Goal: Task Accomplishment & Management: Manage account settings

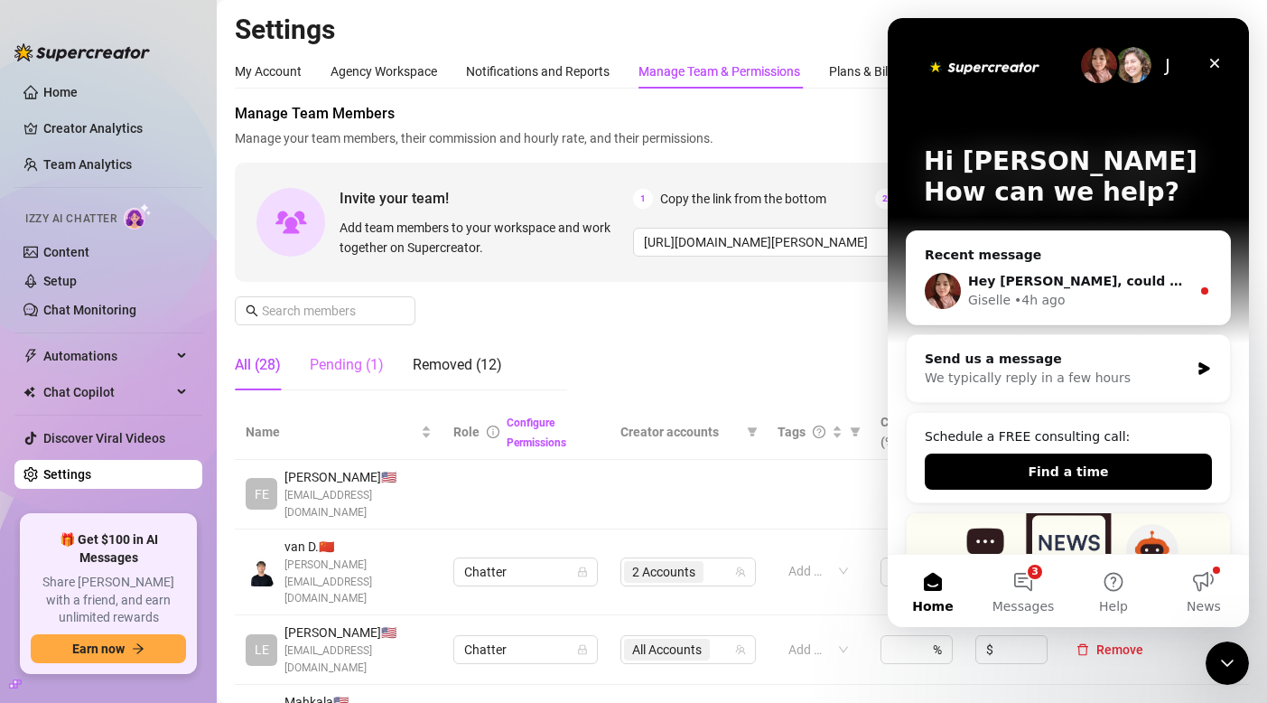
click at [350, 350] on div "Pending (1)" at bounding box center [347, 365] width 74 height 51
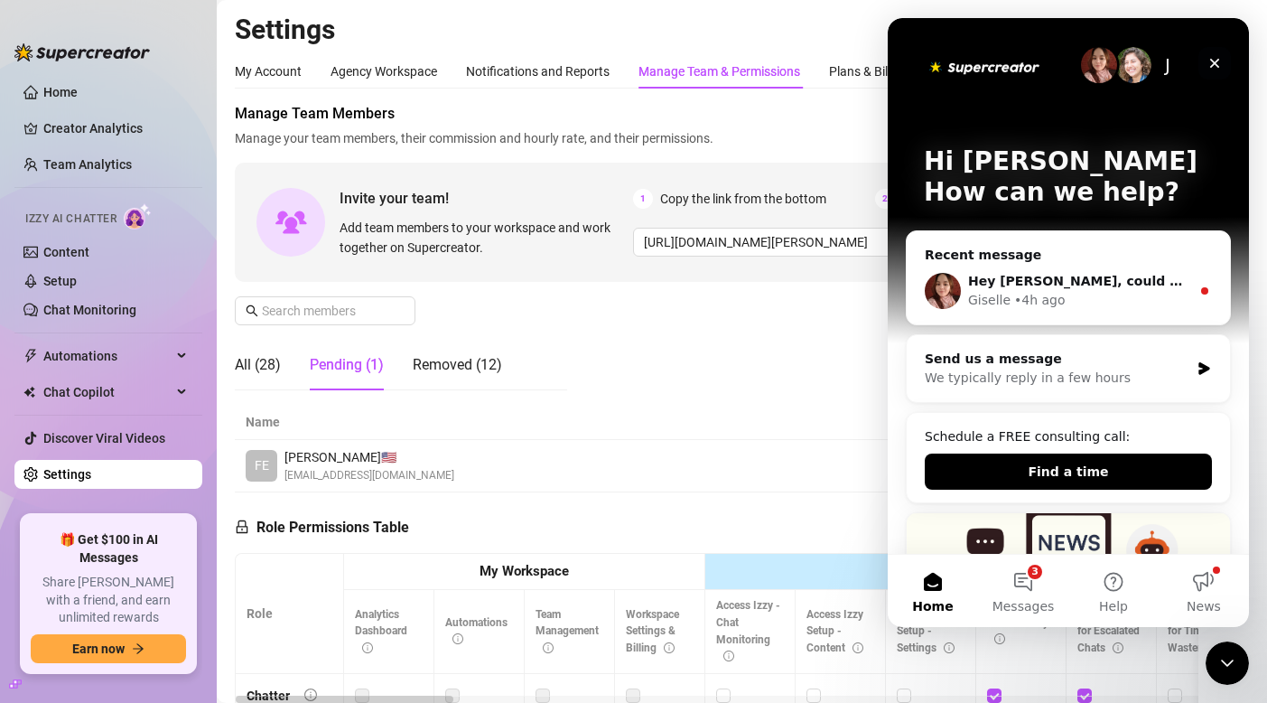
click at [1222, 68] on div "Close" at bounding box center [1214, 63] width 33 height 33
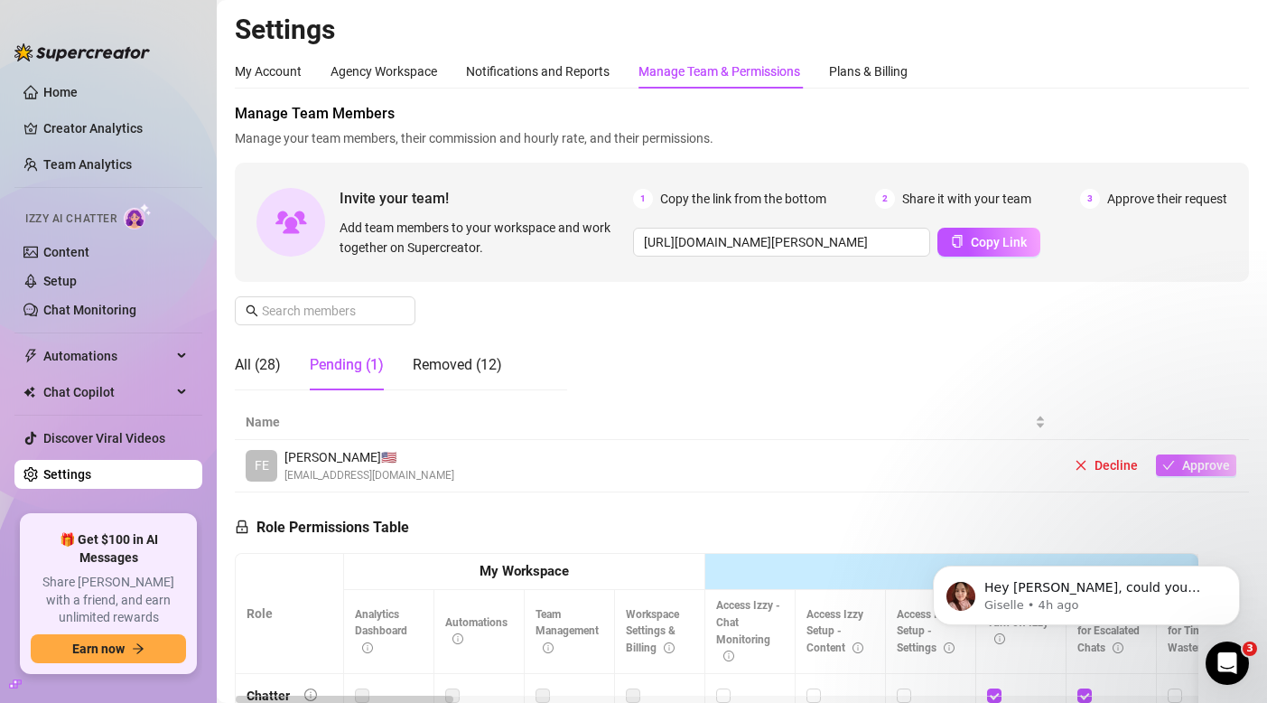
click at [1178, 463] on button "Approve" at bounding box center [1196, 465] width 80 height 22
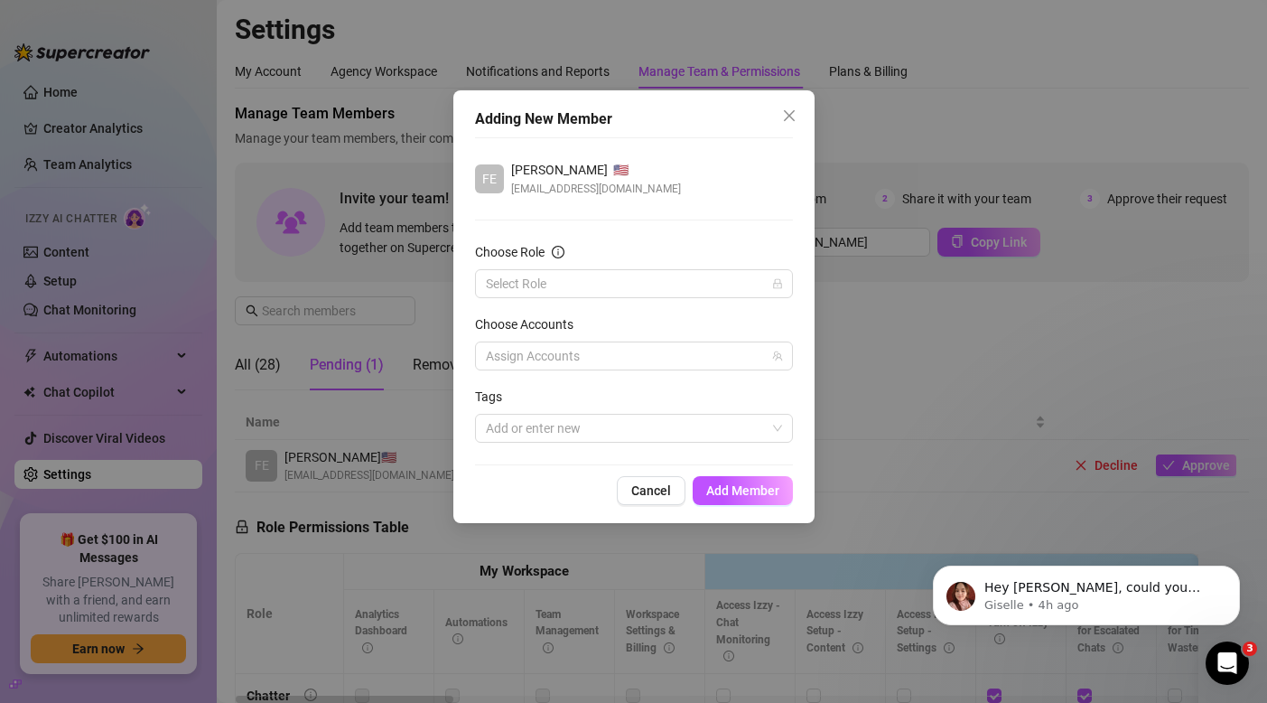
click at [629, 268] on div "Choose Role" at bounding box center [634, 255] width 318 height 27
click at [629, 277] on input "Choose Role" at bounding box center [626, 283] width 280 height 27
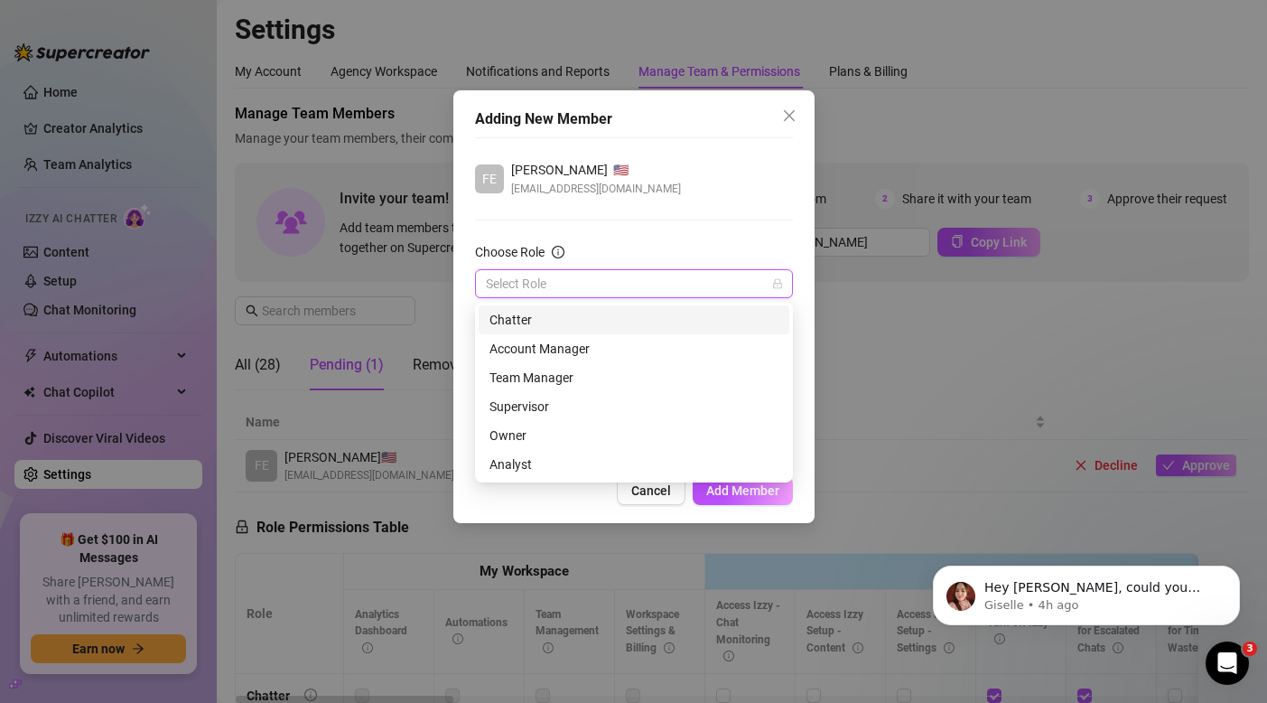
click at [596, 324] on div "Chatter" at bounding box center [634, 320] width 289 height 20
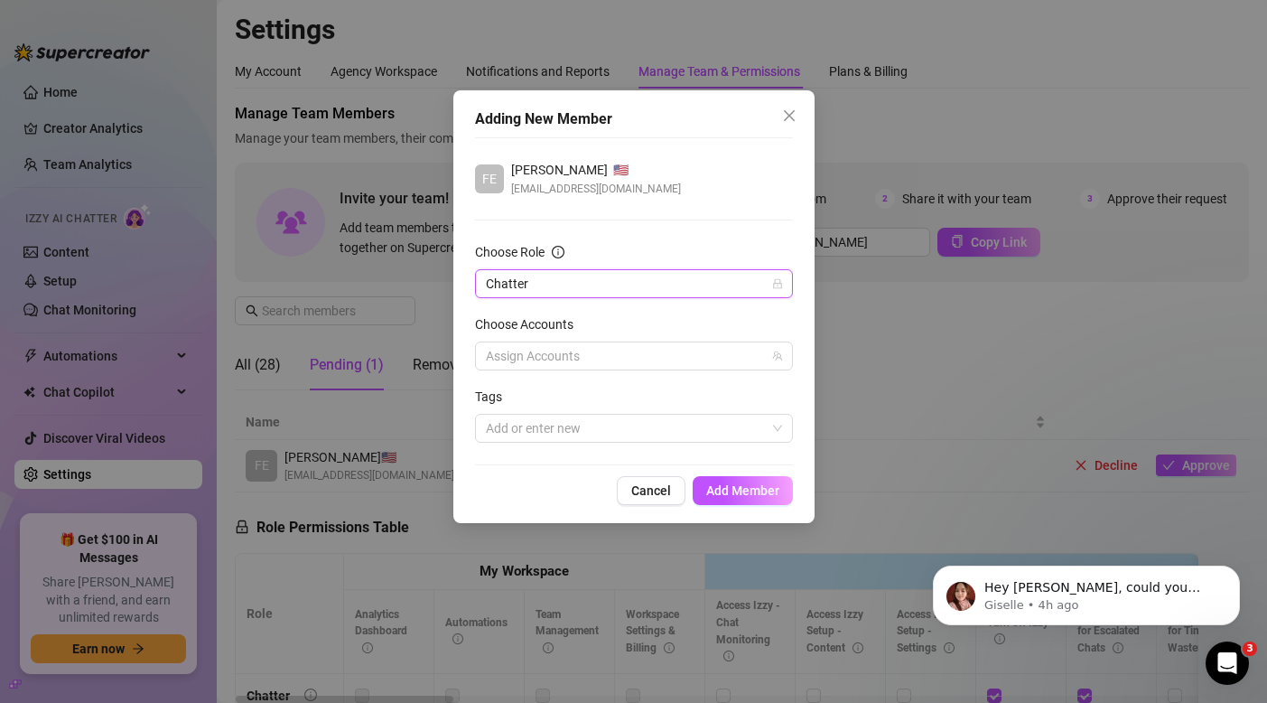
click at [585, 372] on form "Choose Role Chatter Chatter Choose Accounts Assign Accounts Tags Add or enter n…" at bounding box center [634, 342] width 318 height 200
click at [584, 361] on div at bounding box center [625, 355] width 292 height 25
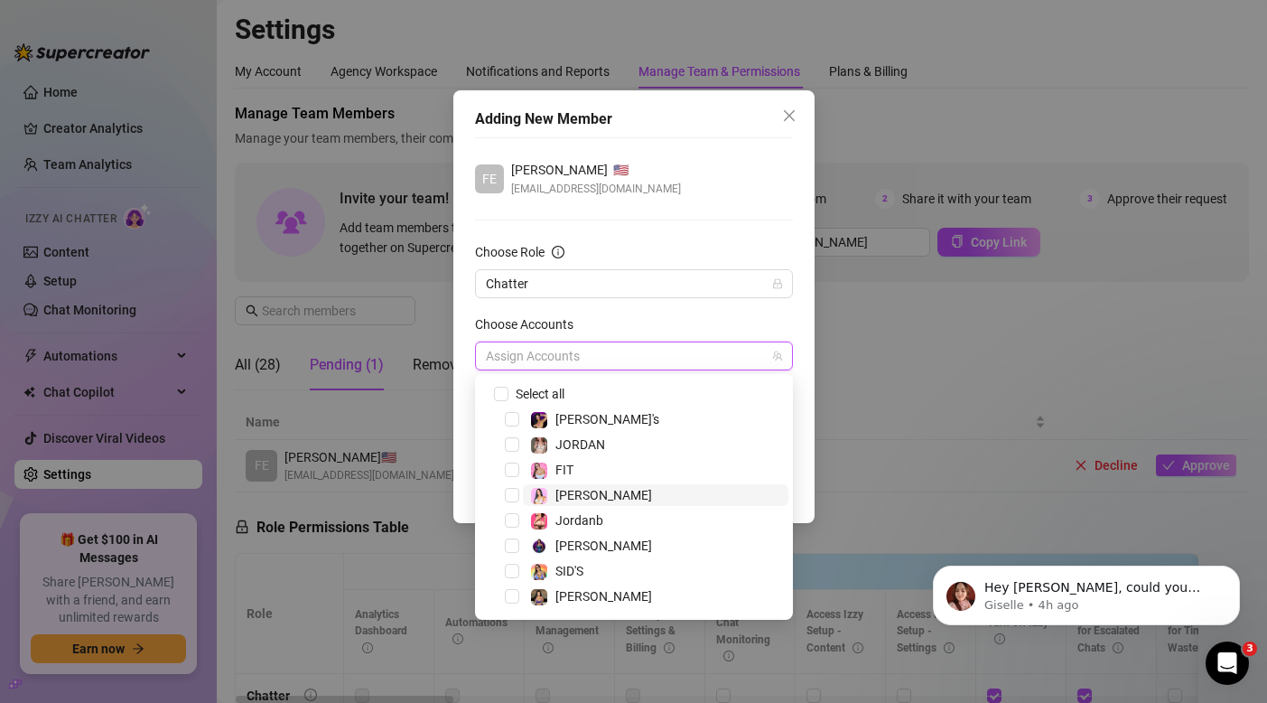
click at [604, 499] on span "[PERSON_NAME]" at bounding box center [656, 495] width 266 height 22
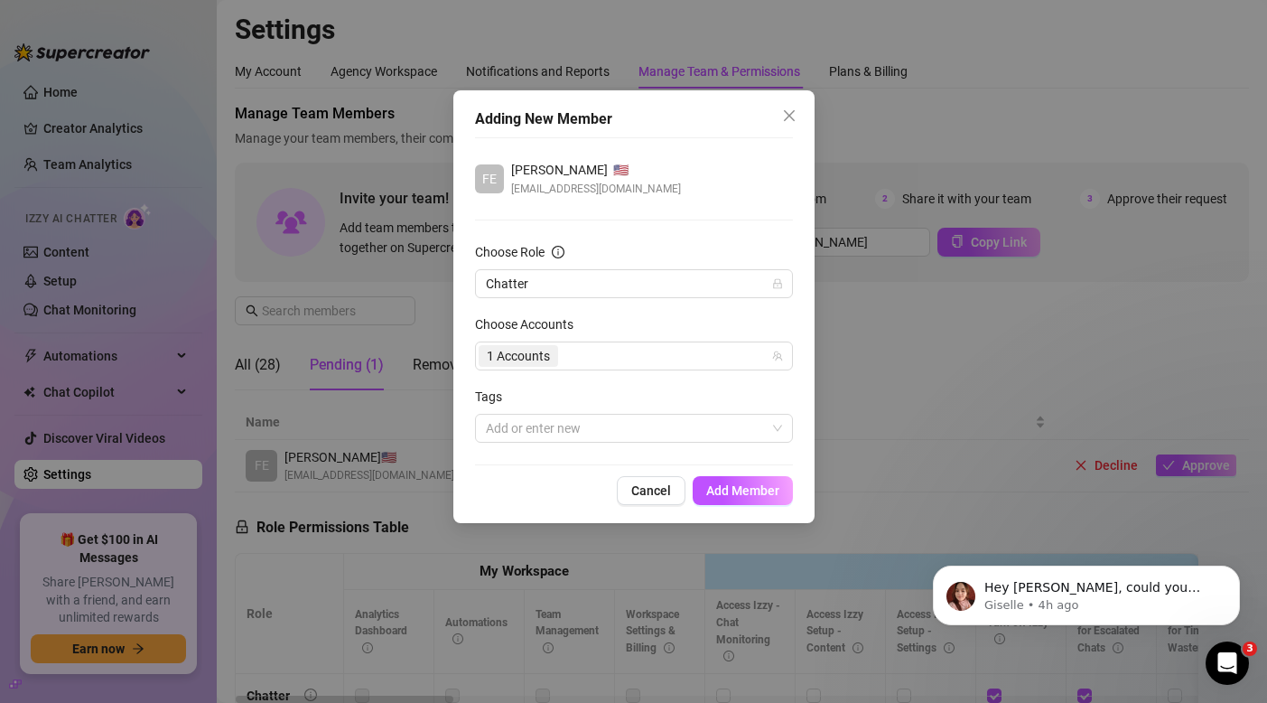
click at [682, 322] on div "Choose Accounts" at bounding box center [634, 327] width 318 height 27
click at [721, 499] on button "Add Member" at bounding box center [743, 490] width 100 height 29
